Goal: Transaction & Acquisition: Purchase product/service

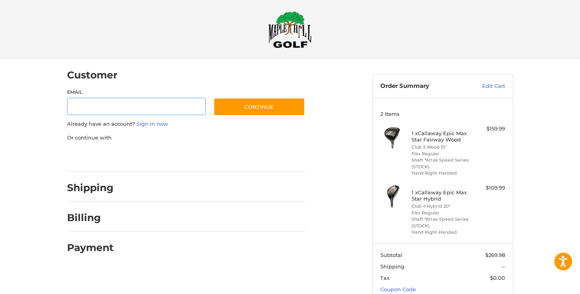
scroll to position [57, 0]
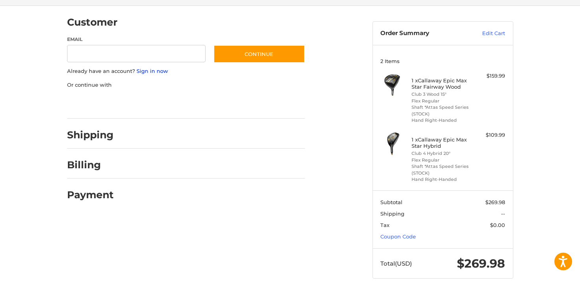
click at [150, 70] on link "Sign in now" at bounding box center [153, 71] width 32 height 6
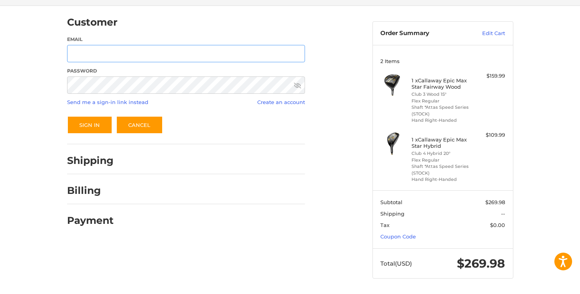
click at [144, 55] on input "Email" at bounding box center [186, 54] width 238 height 18
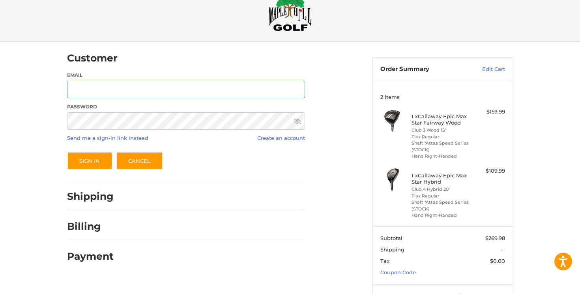
scroll to position [0, 0]
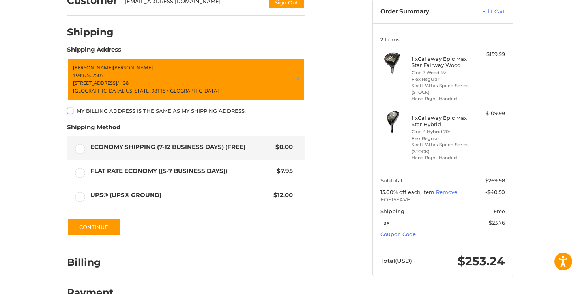
scroll to position [81, 0]
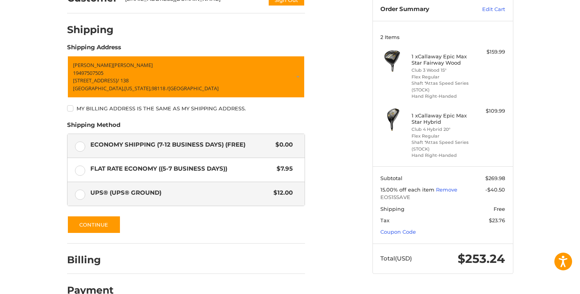
click at [222, 191] on span "UPS® (UPS® Ground)" at bounding box center [180, 193] width 180 height 9
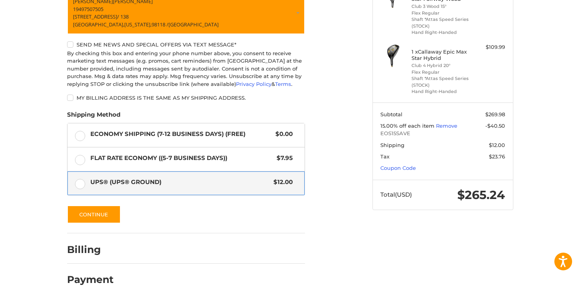
scroll to position [154, 0]
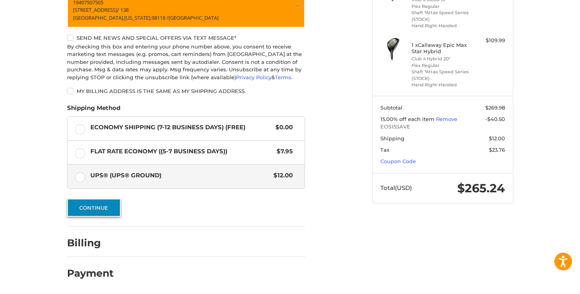
click at [112, 210] on button "Continue" at bounding box center [94, 208] width 54 height 18
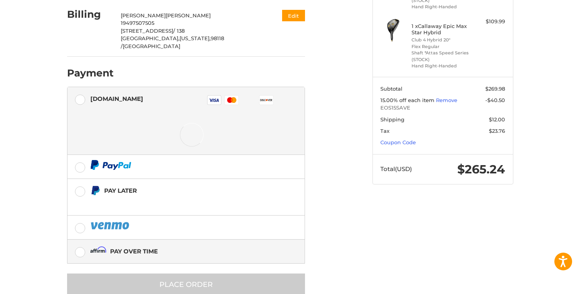
scroll to position [172, 0]
click at [149, 244] on div "Pay over time" at bounding box center [134, 250] width 48 height 13
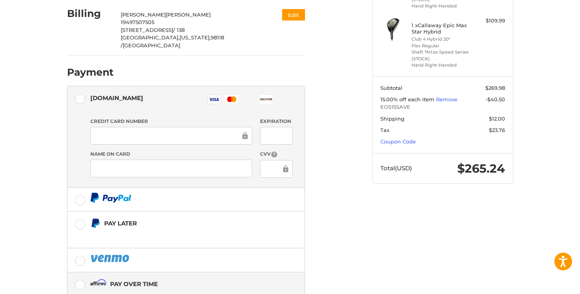
click at [151, 278] on div "Pay over time" at bounding box center [134, 284] width 48 height 13
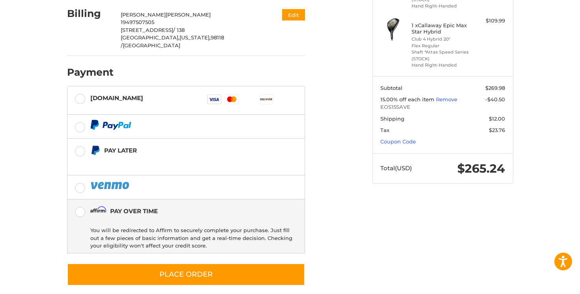
scroll to position [166, 0]
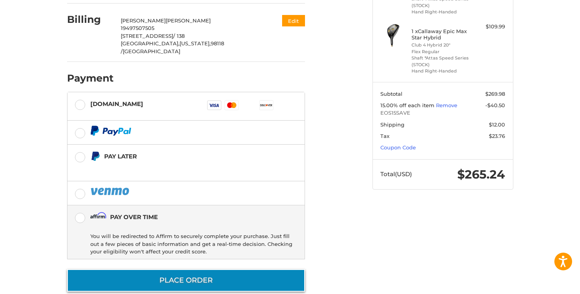
click at [201, 270] on button "Place Order" at bounding box center [186, 281] width 238 height 22
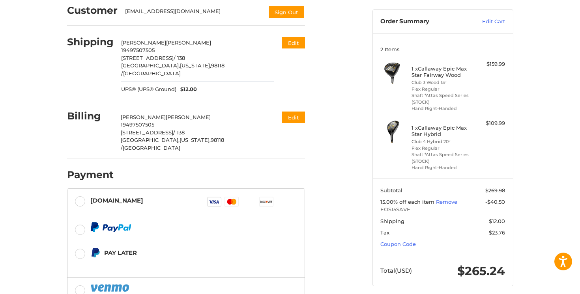
scroll to position [73, 0]
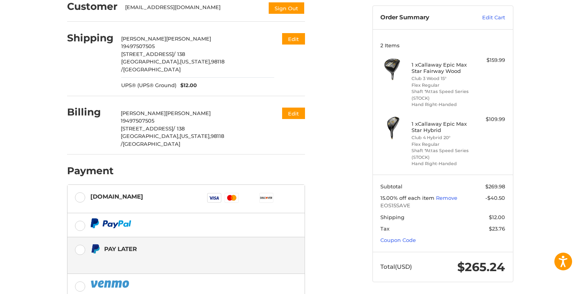
click at [170, 243] on div "Pay Later" at bounding box center [179, 249] width 151 height 13
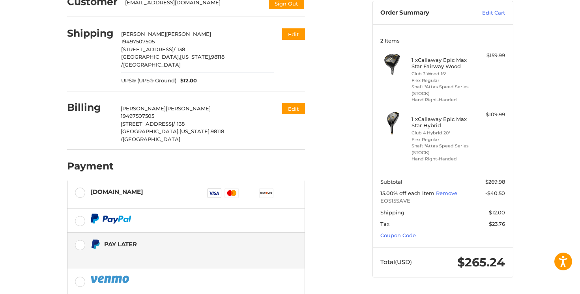
scroll to position [76, 0]
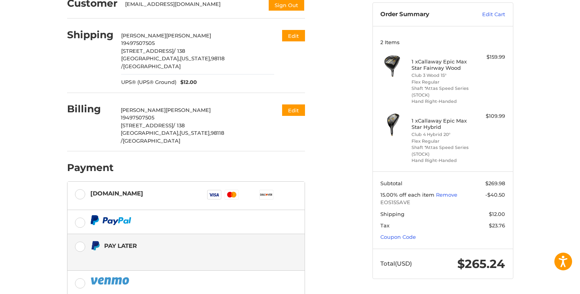
click at [392, 63] on img at bounding box center [392, 65] width 24 height 24
click at [430, 68] on h4 "1 x Callaway Epic Max Star Fairway Wood" at bounding box center [442, 64] width 60 height 13
click at [391, 114] on img at bounding box center [392, 124] width 24 height 24
click at [430, 75] on li "Club 3 Wood 15°" at bounding box center [442, 75] width 60 height 7
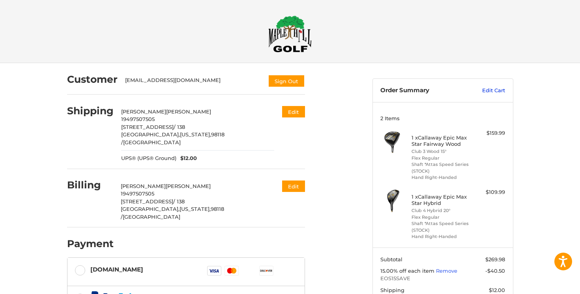
click at [496, 90] on link "Edit Cart" at bounding box center [485, 91] width 40 height 8
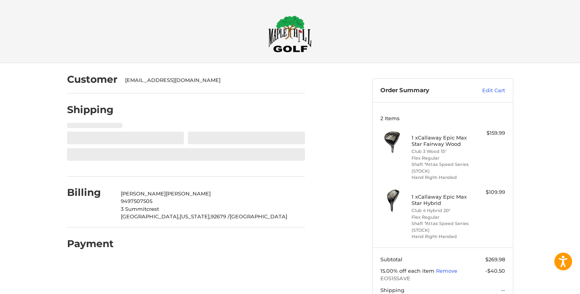
select select "**"
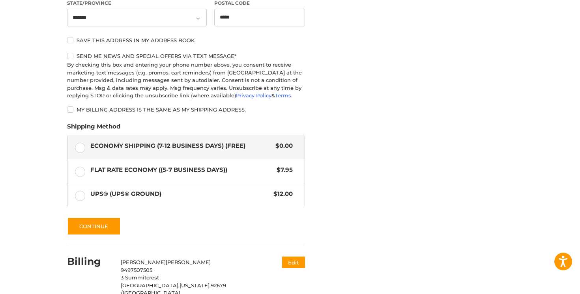
scroll to position [418, 0]
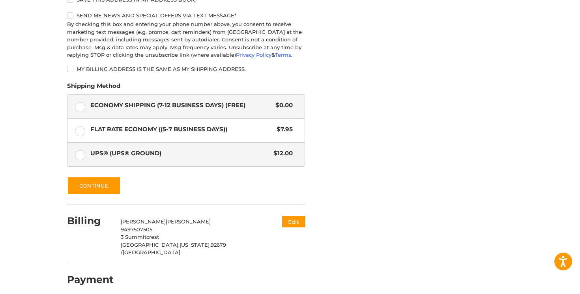
click at [117, 161] on label "UPS® (UPS® Ground) $12.00" at bounding box center [185, 155] width 237 height 24
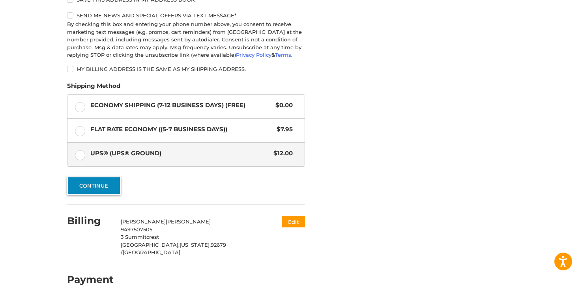
click at [114, 189] on button "Continue" at bounding box center [94, 186] width 54 height 18
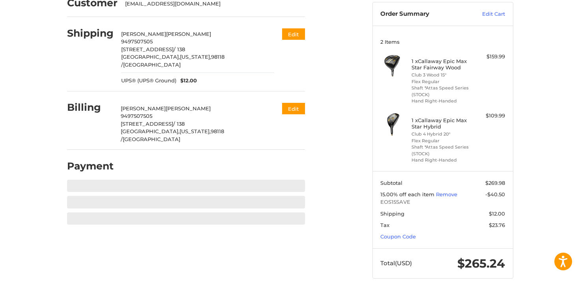
scroll to position [77, 0]
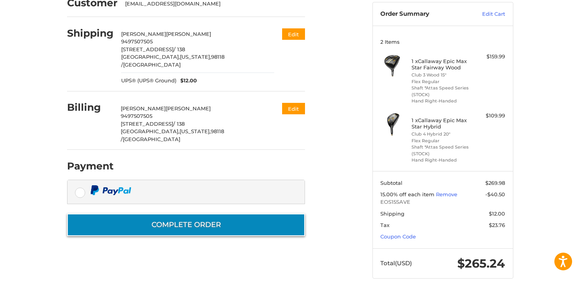
click at [251, 214] on button "Complete order" at bounding box center [186, 225] width 238 height 22
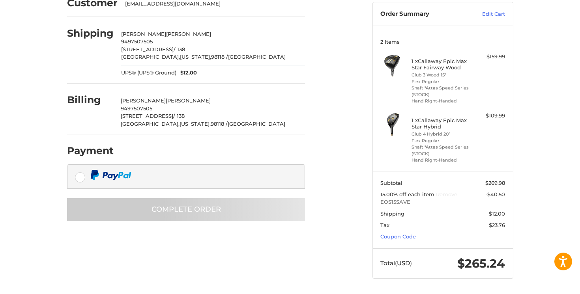
scroll to position [0, 0]
